Goal: Information Seeking & Learning: Learn about a topic

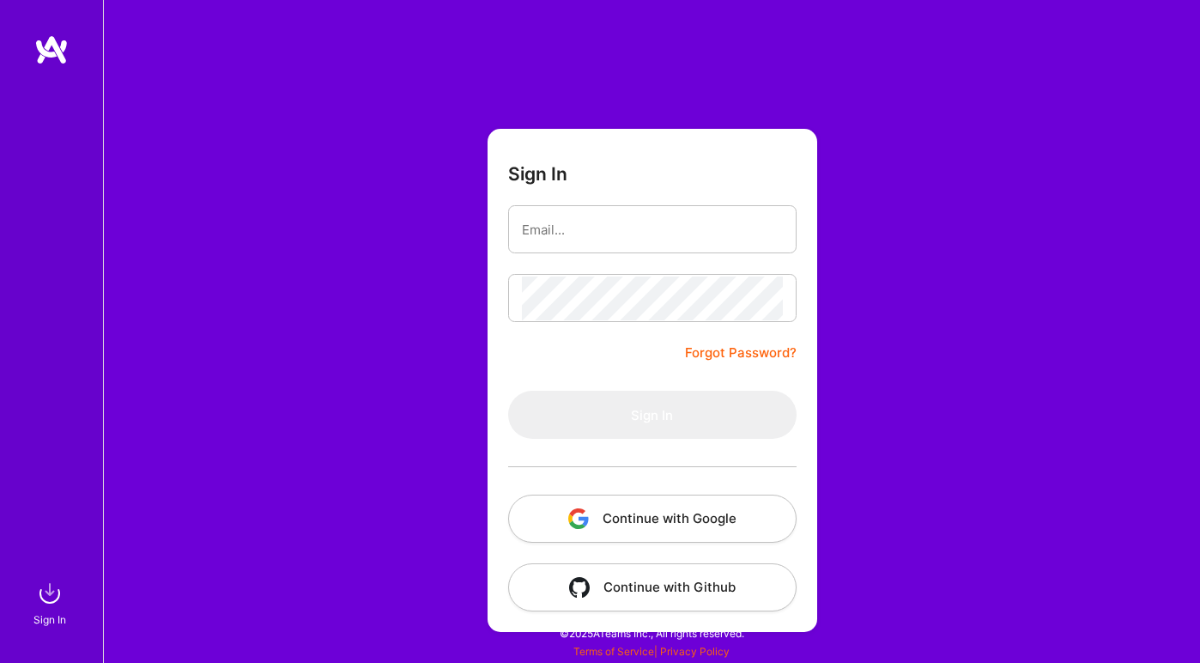
click at [601, 528] on button "Continue with Google" at bounding box center [652, 518] width 288 height 48
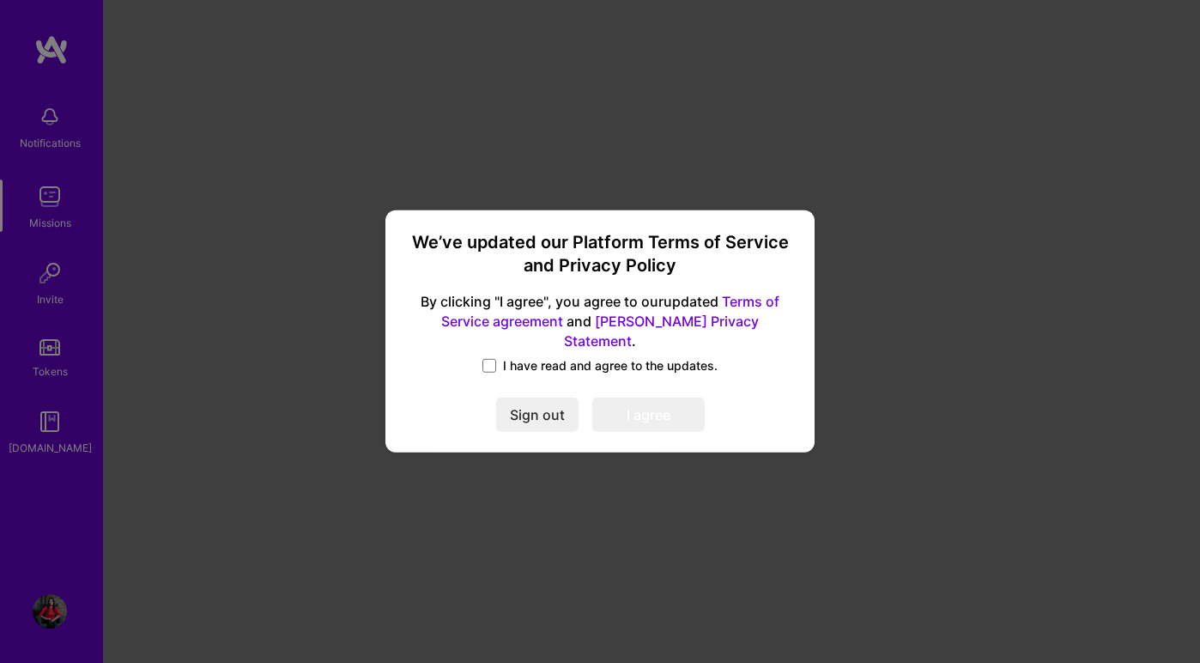
click at [501, 360] on label "I have read and agree to the updates." at bounding box center [599, 365] width 235 height 17
click at [0, 0] on input "I have read and agree to the updates." at bounding box center [0, 0] width 0 height 0
click at [624, 403] on button "I agree" at bounding box center [648, 415] width 112 height 34
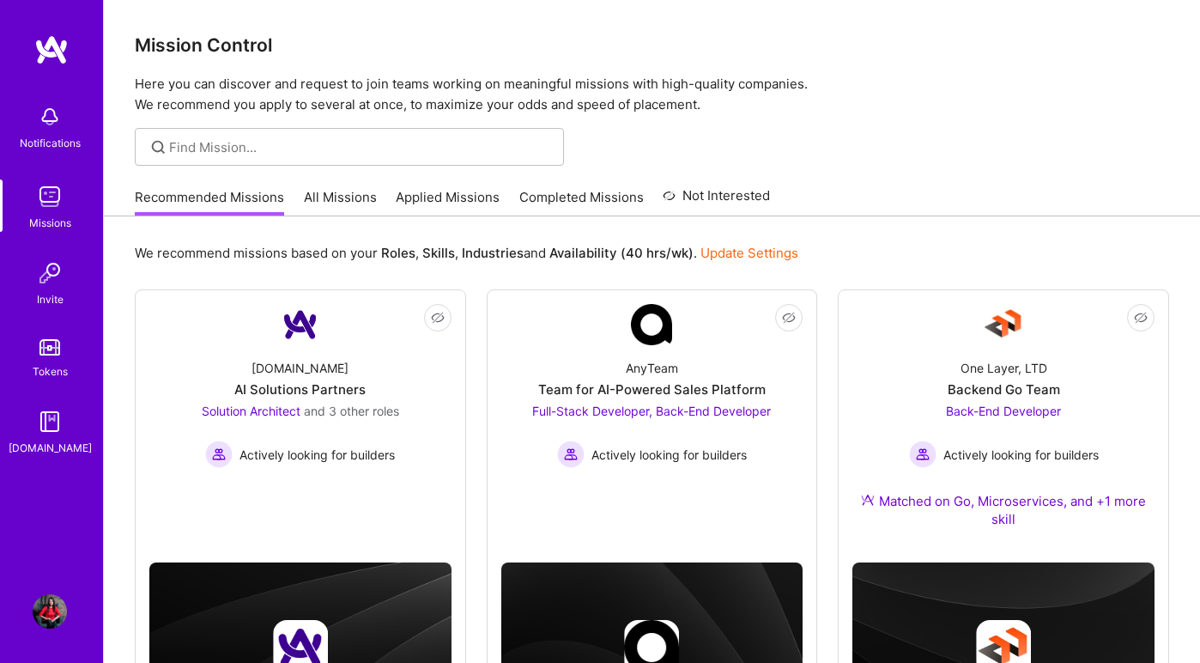
click at [70, 196] on link "Missions" at bounding box center [50, 205] width 106 height 52
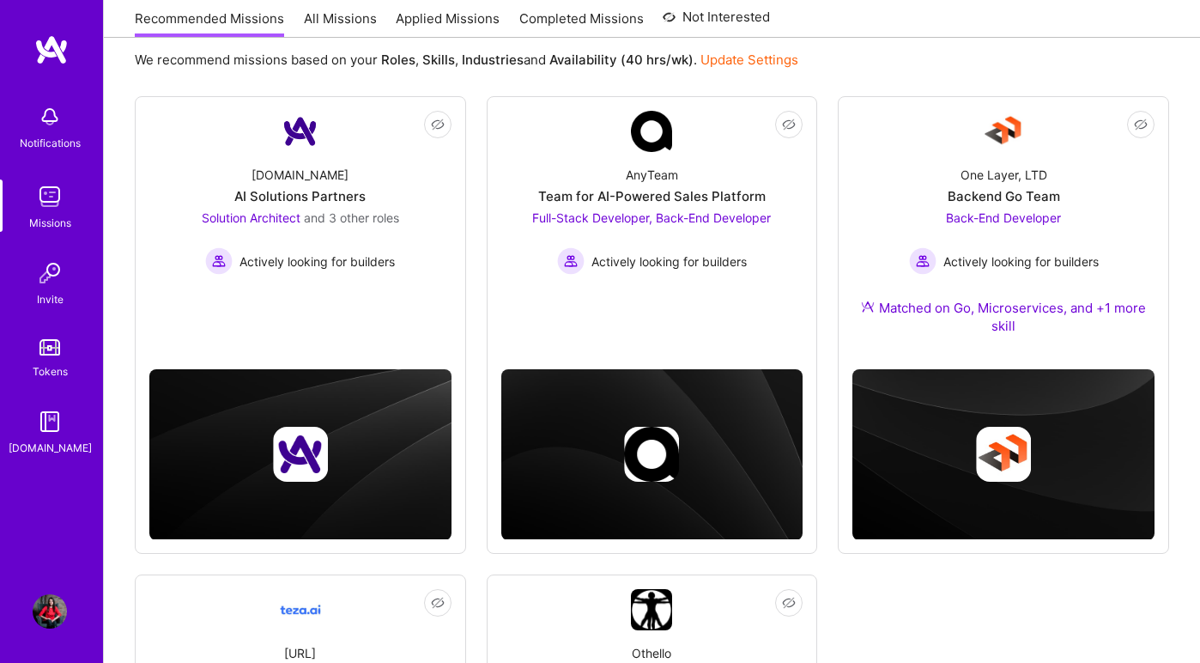
scroll to position [185, 0]
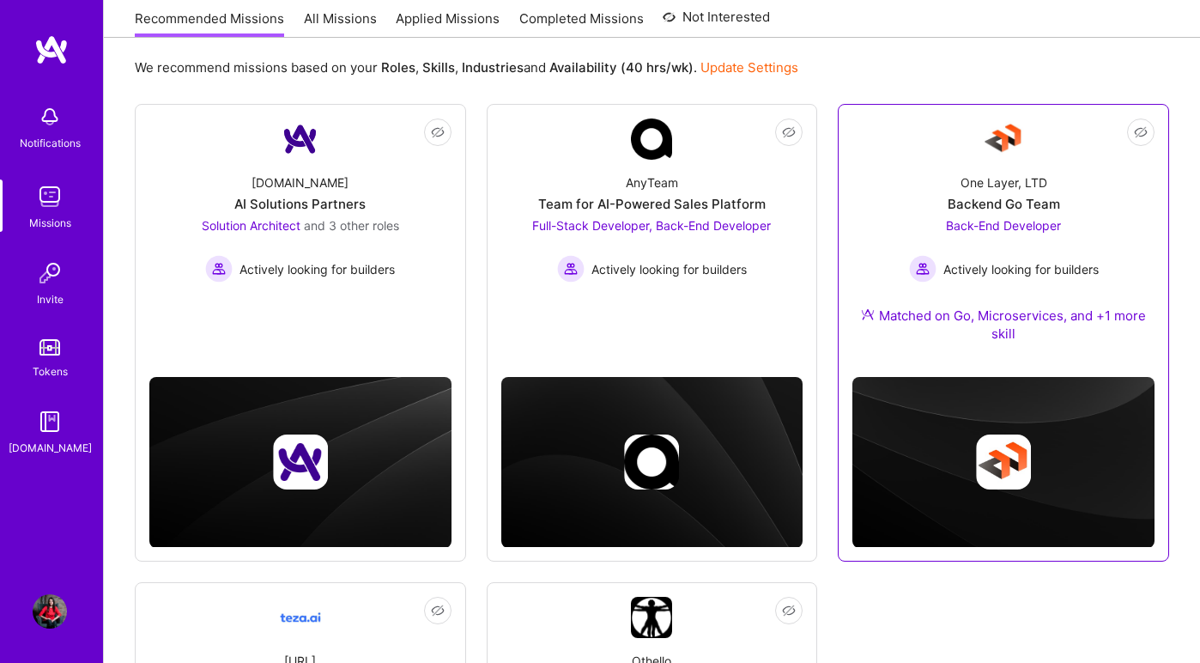
click at [999, 215] on div "One Layer, LTD Backend Go Team Back-End Developer Actively looking for builders…" at bounding box center [1003, 261] width 302 height 203
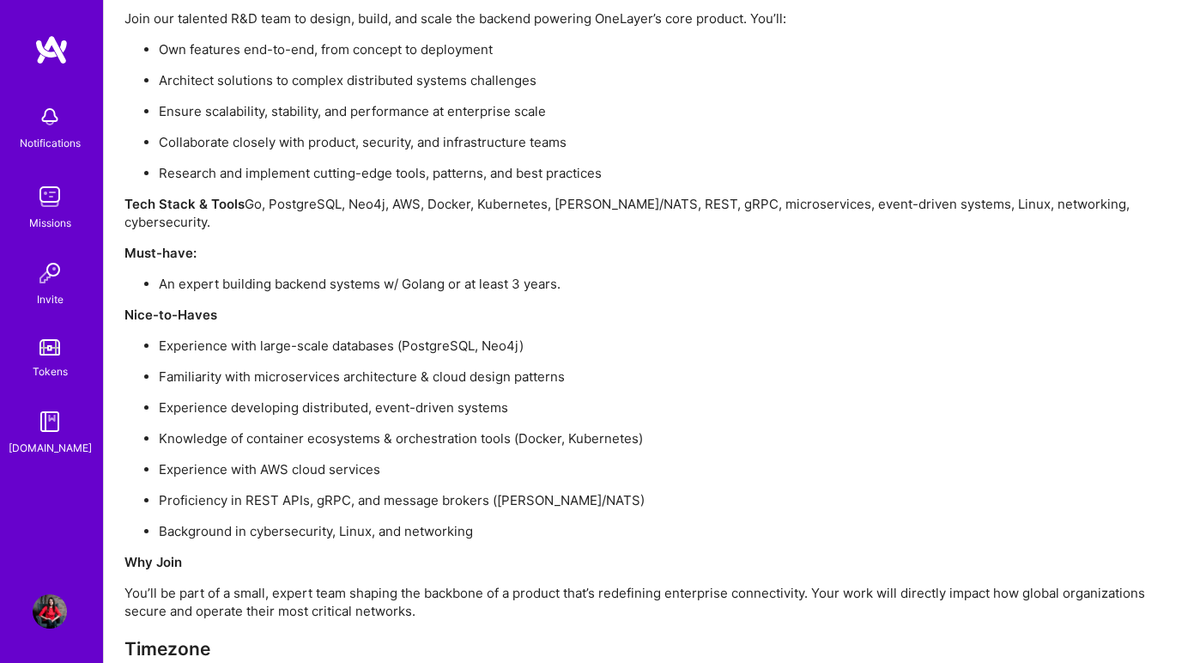
scroll to position [1474, 0]
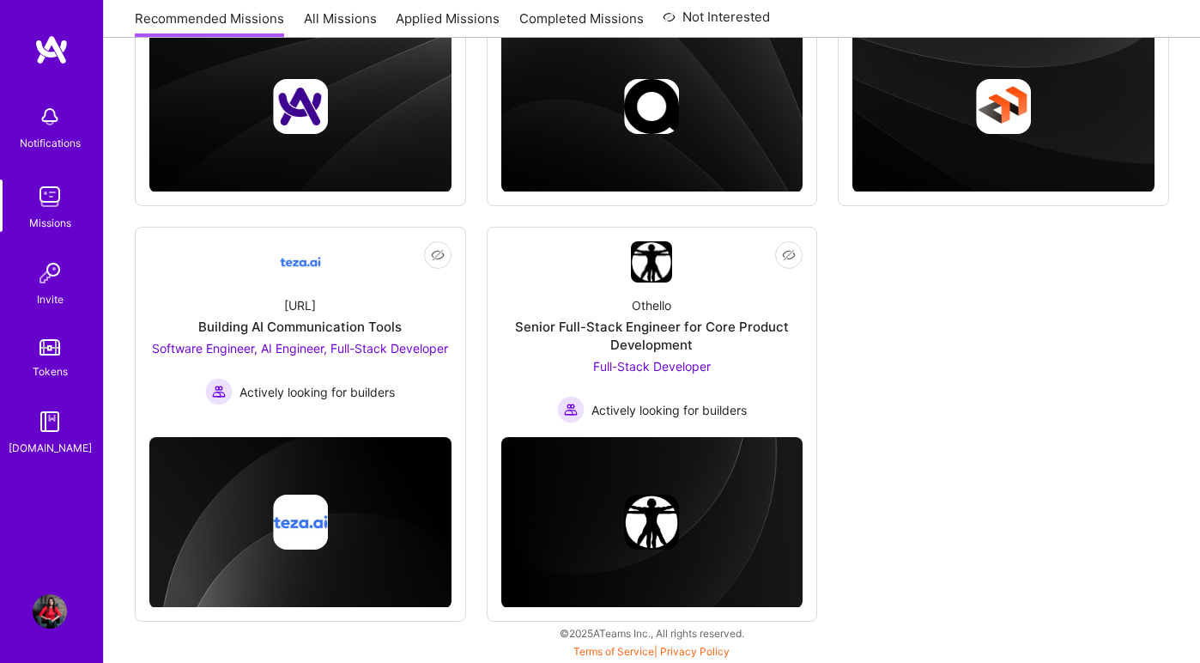
scroll to position [185, 0]
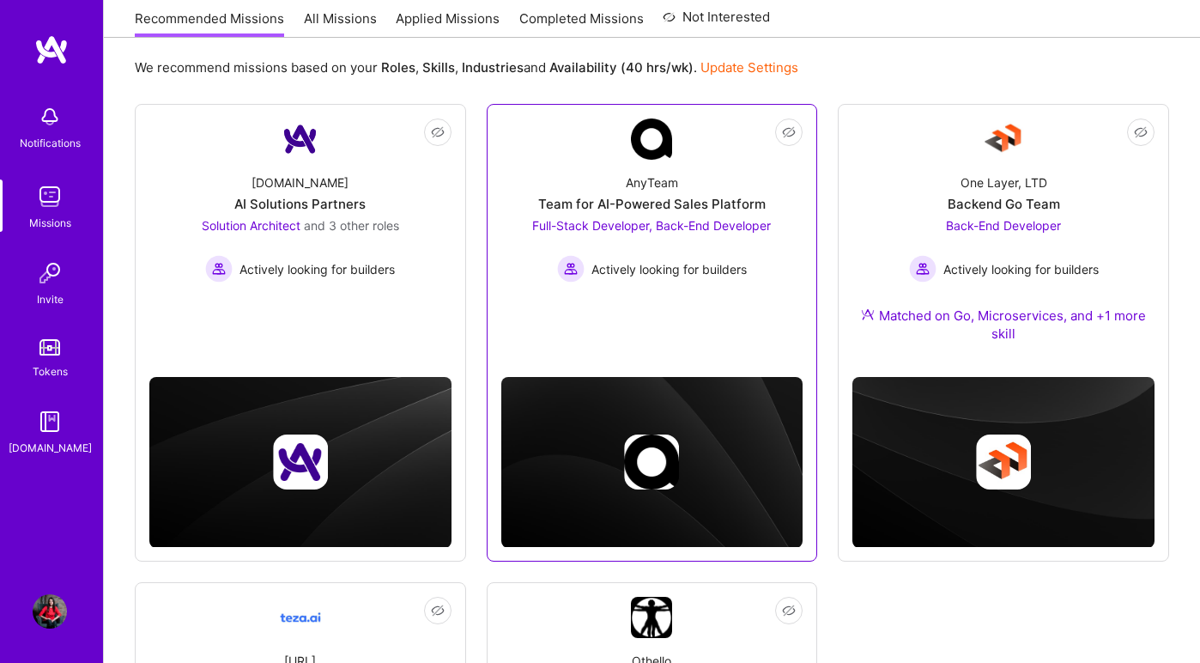
click at [645, 214] on div "AnyTeam Team for AI-Powered Sales Platform Full-Stack Developer, Back-End Devel…" at bounding box center [652, 221] width 302 height 123
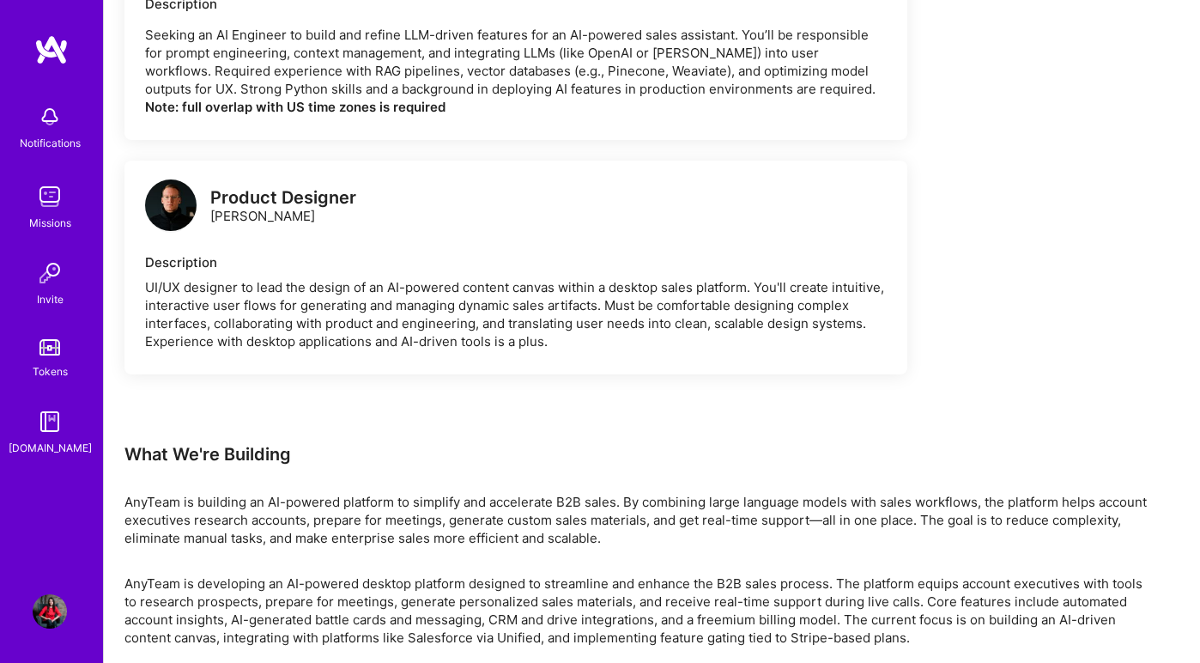
scroll to position [1939, 0]
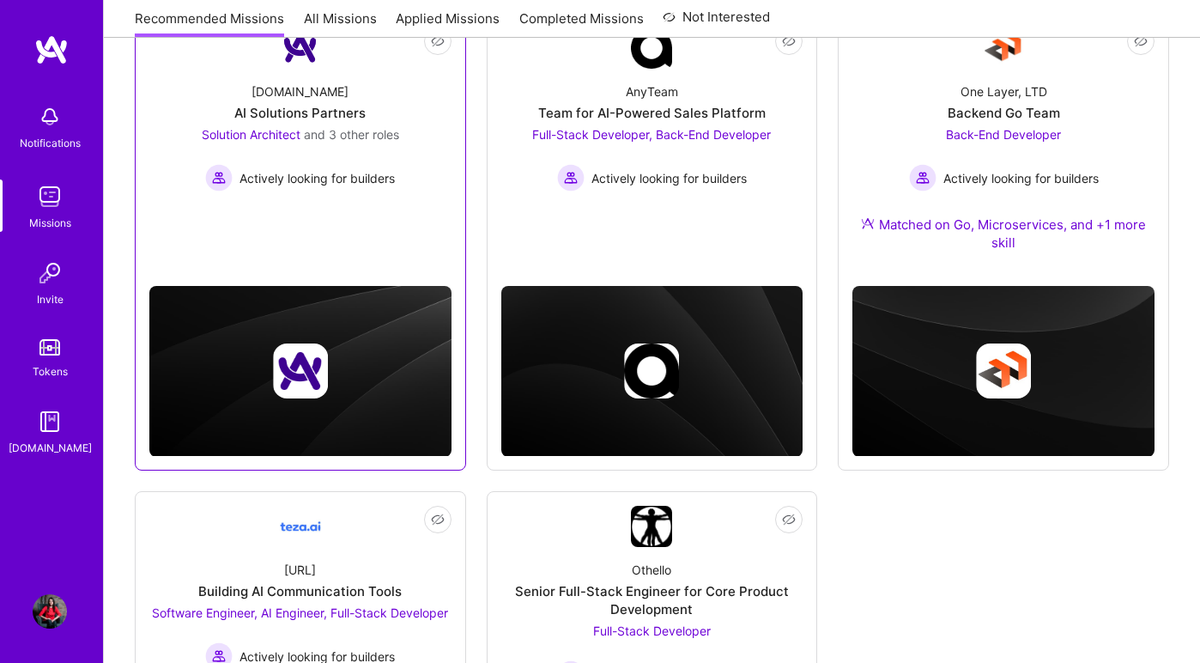
scroll to position [541, 0]
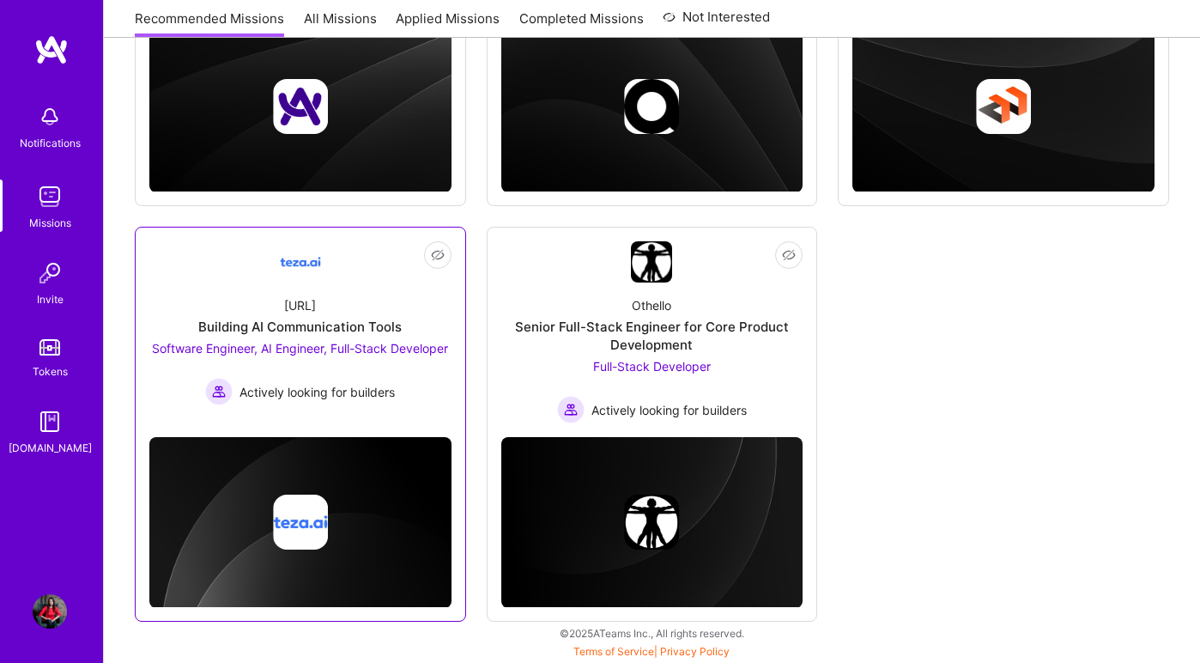
click at [282, 316] on div "[URL] Building AI Communication Tools Software Engineer, AI Engineer, Full-Stac…" at bounding box center [300, 343] width 302 height 123
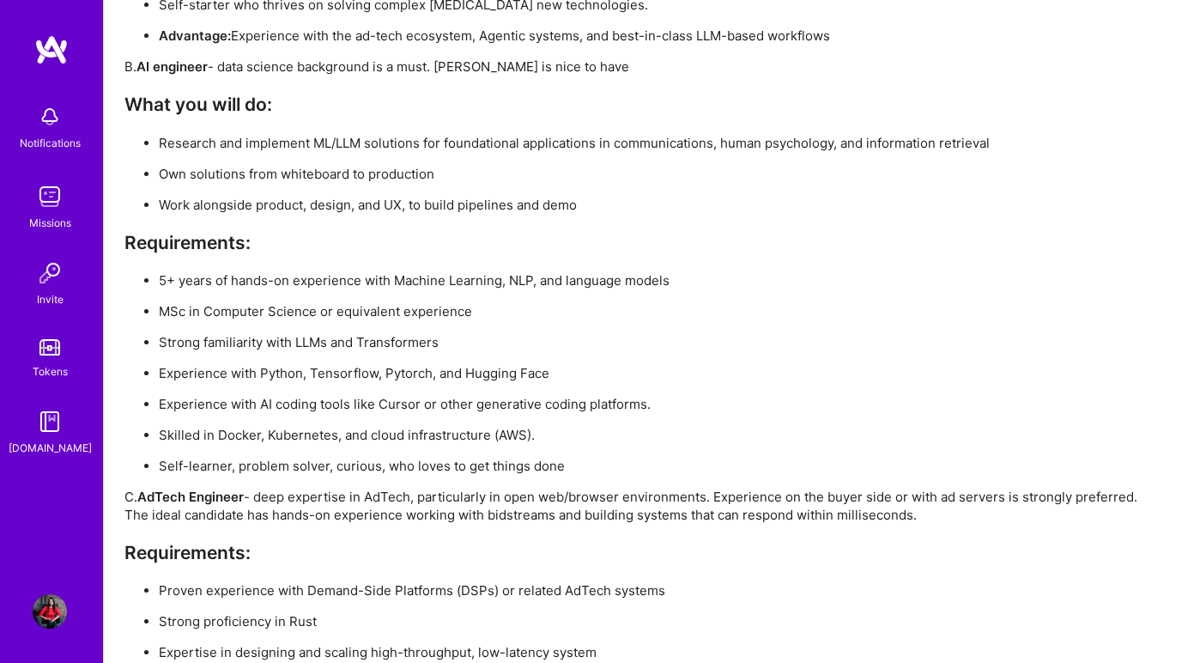
scroll to position [3207, 0]
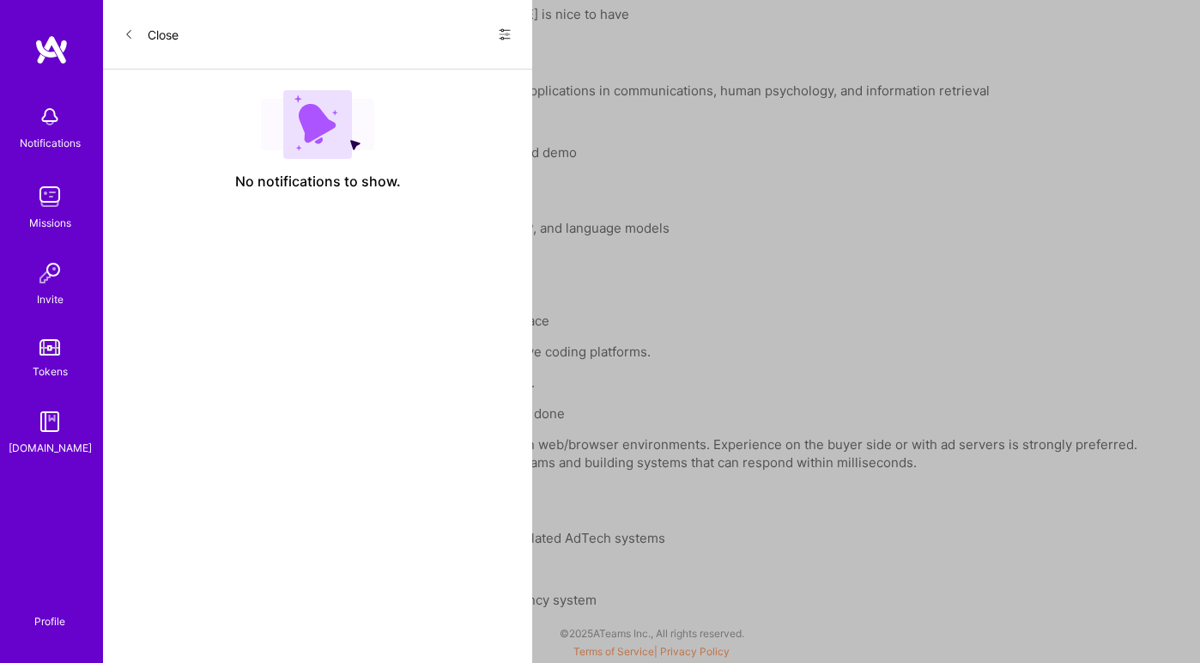
scroll to position [541, 0]
